Goal: Complete application form

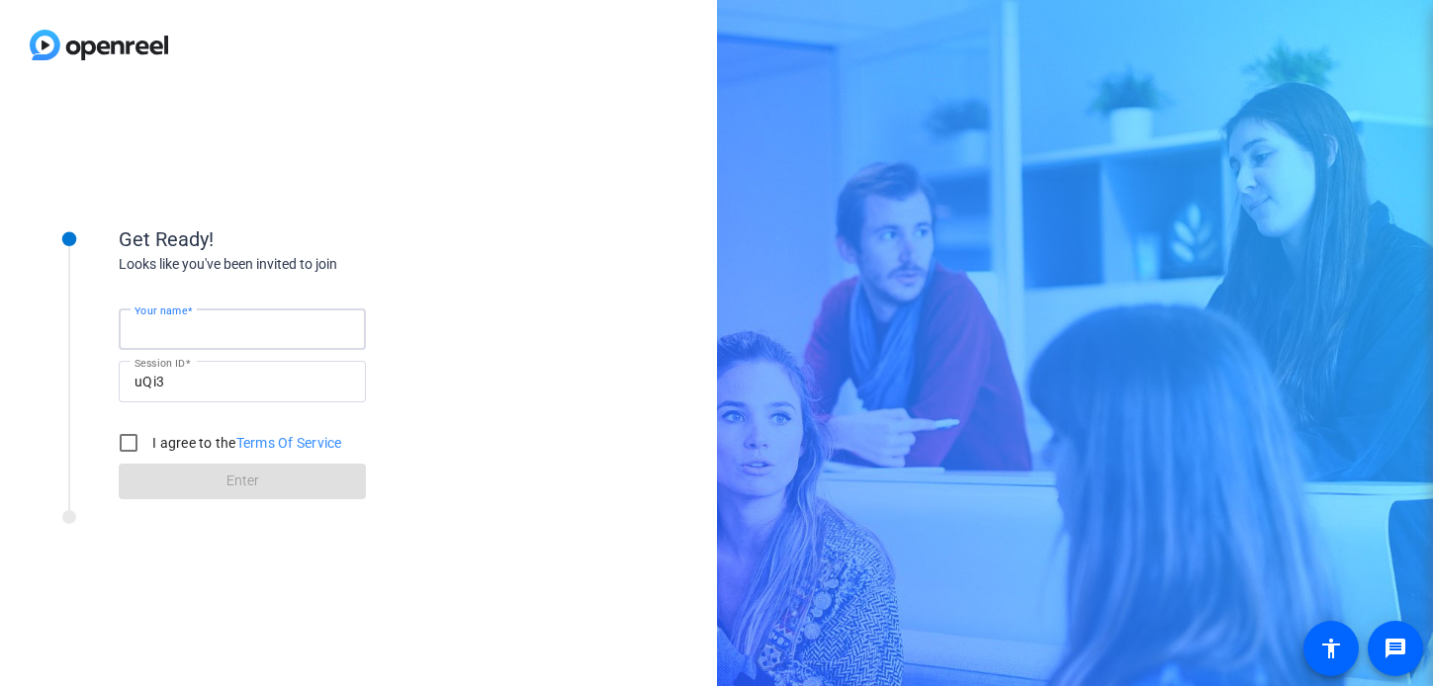
click at [293, 326] on input "Your name" at bounding box center [242, 329] width 216 height 24
type input "[PERSON_NAME]"
click at [129, 443] on input "I agree to the Terms Of Service" at bounding box center [129, 443] width 40 height 40
checkbox input "true"
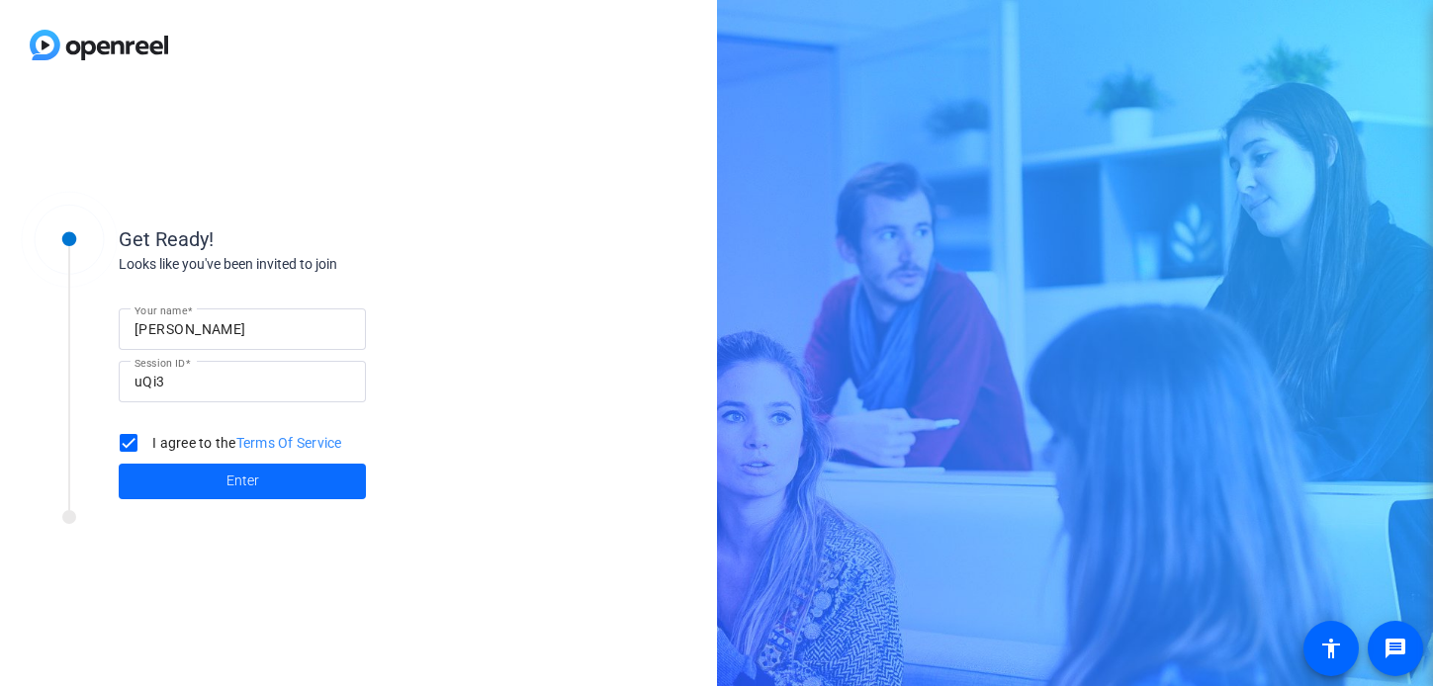
click at [203, 482] on span at bounding box center [242, 481] width 247 height 47
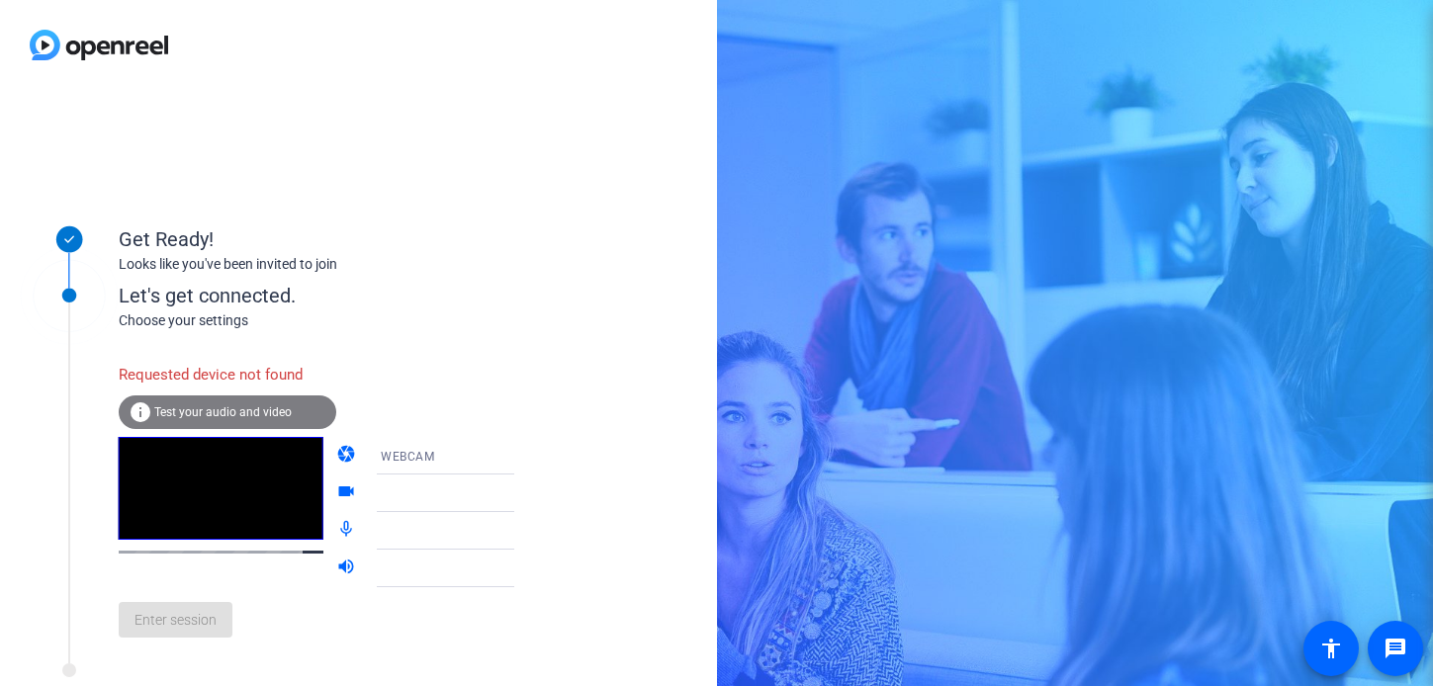
click at [388, 460] on span "WEBCAM" at bounding box center [407, 457] width 53 height 14
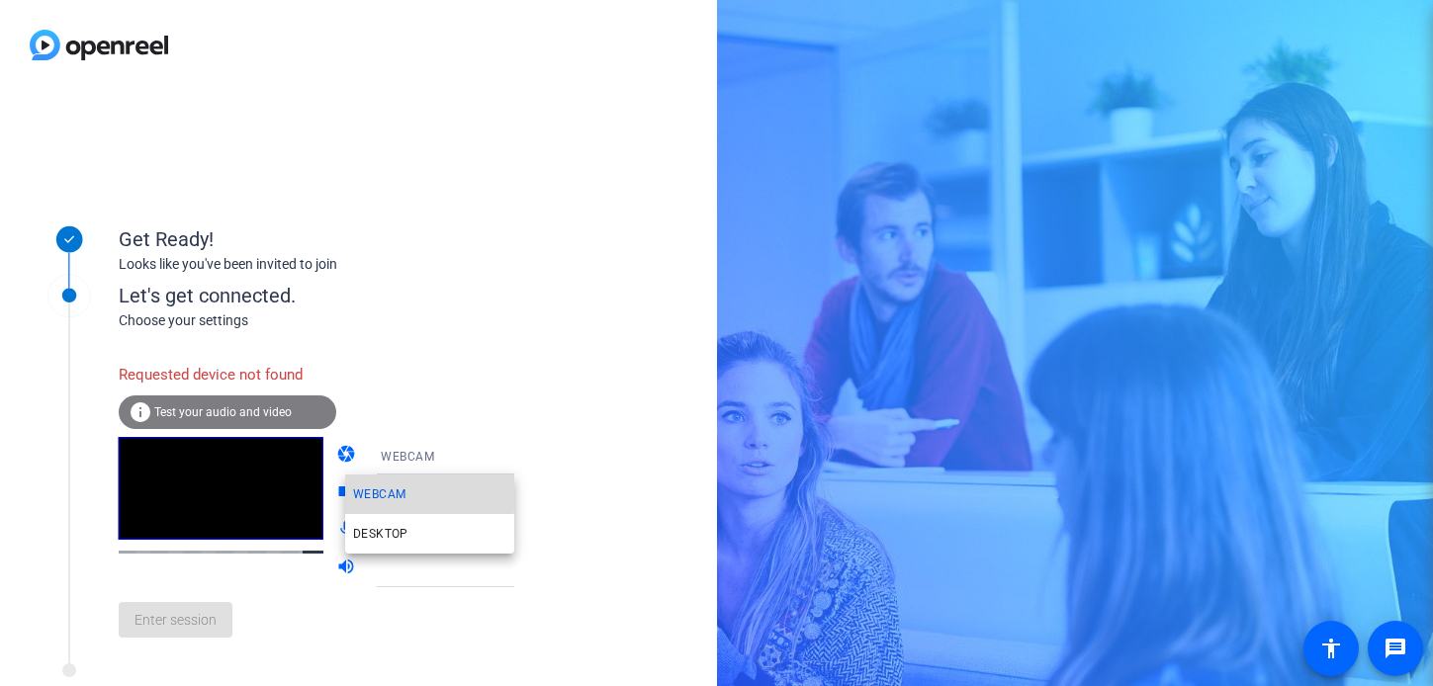
click at [386, 489] on span "WEBCAM" at bounding box center [379, 495] width 52 height 24
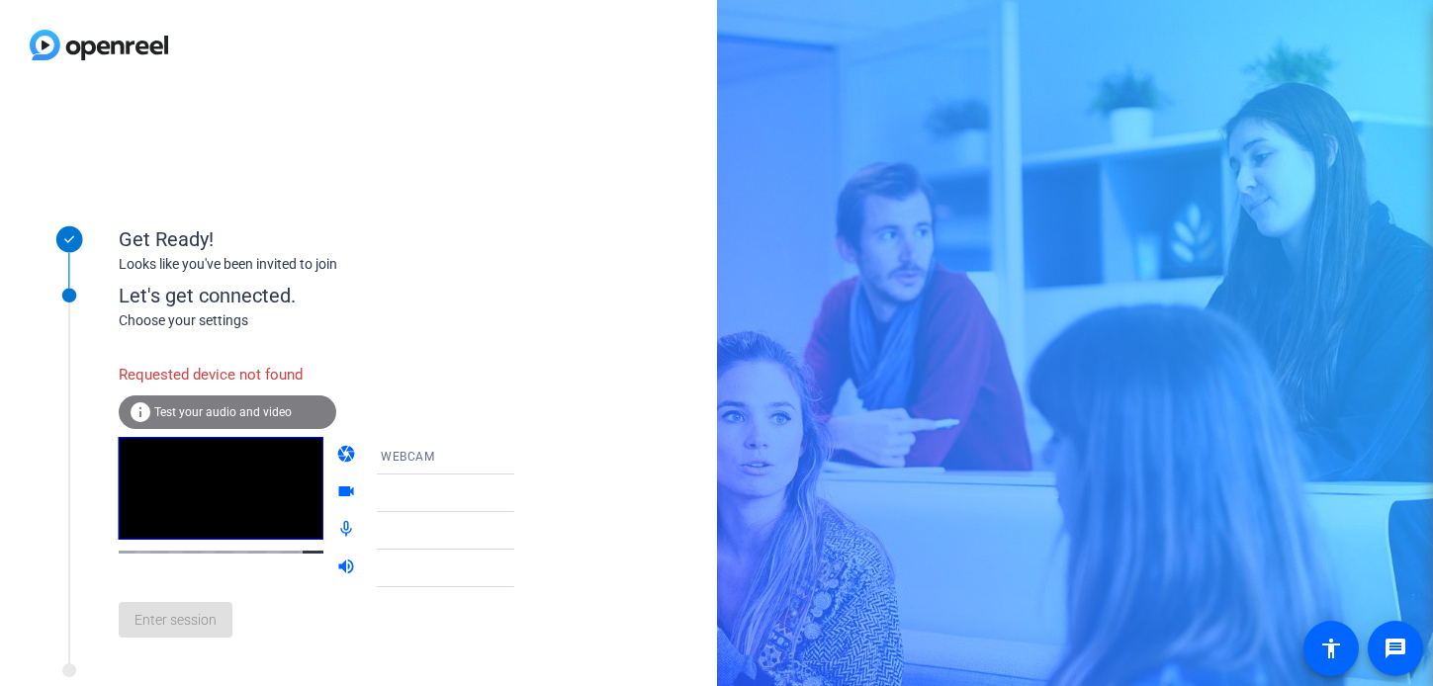
click at [492, 359] on div "Requested device not found info Test your audio and video camera WEBCAM videoca…" at bounding box center [337, 504] width 436 height 300
click at [522, 451] on icon at bounding box center [534, 456] width 24 height 24
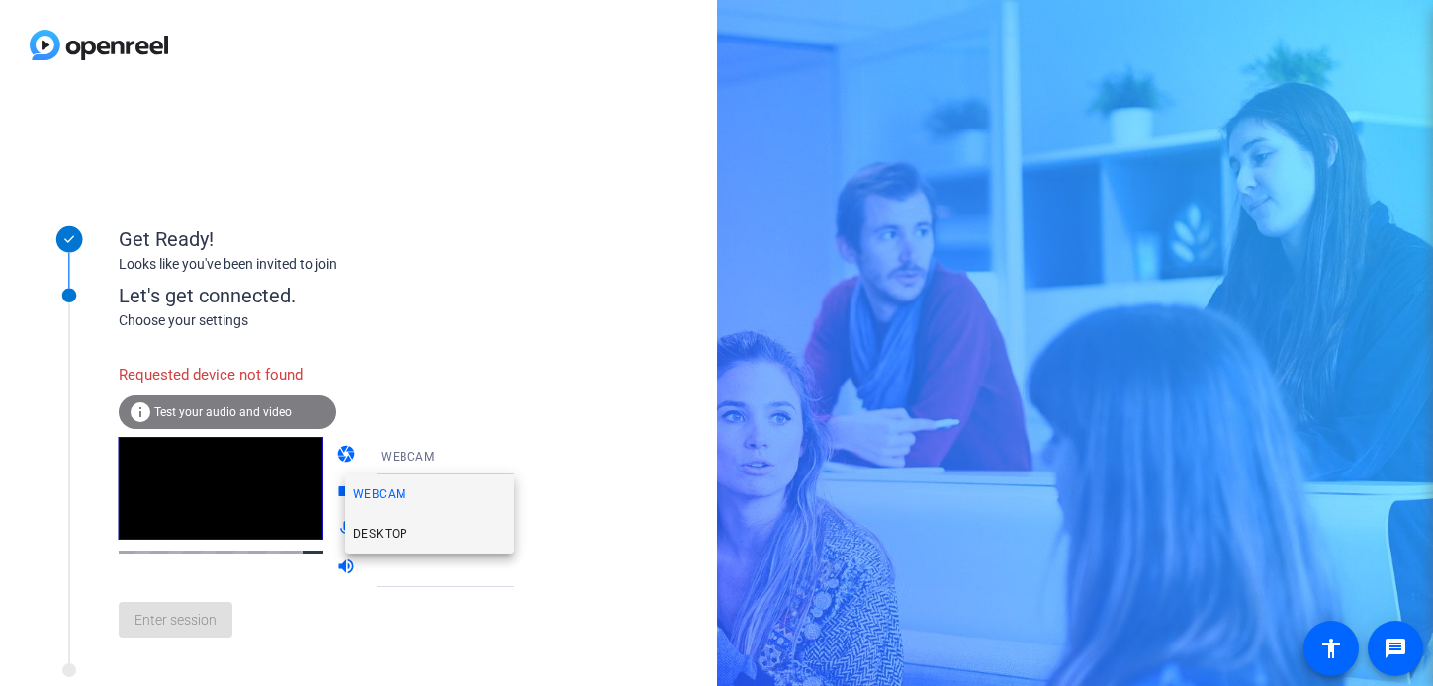
click at [444, 534] on mat-option "DESKTOP" at bounding box center [429, 534] width 169 height 40
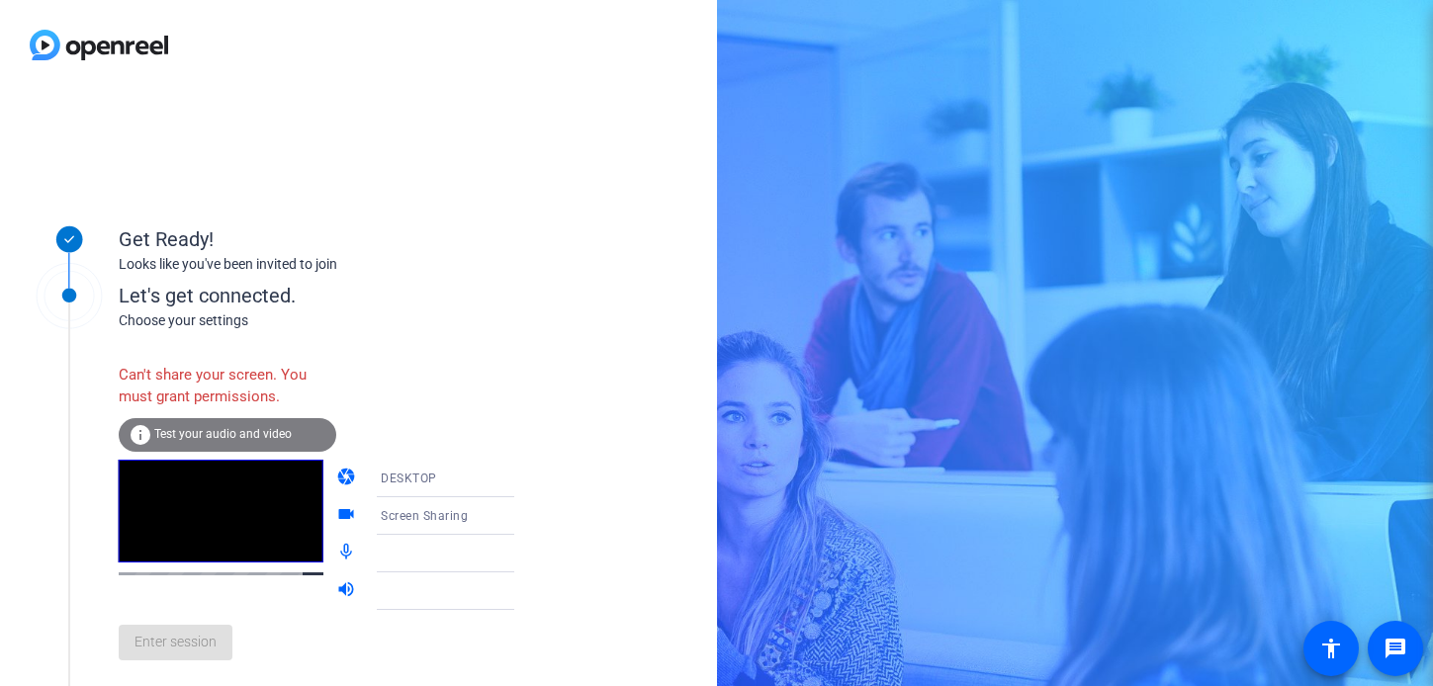
click at [522, 484] on icon at bounding box center [534, 479] width 24 height 24
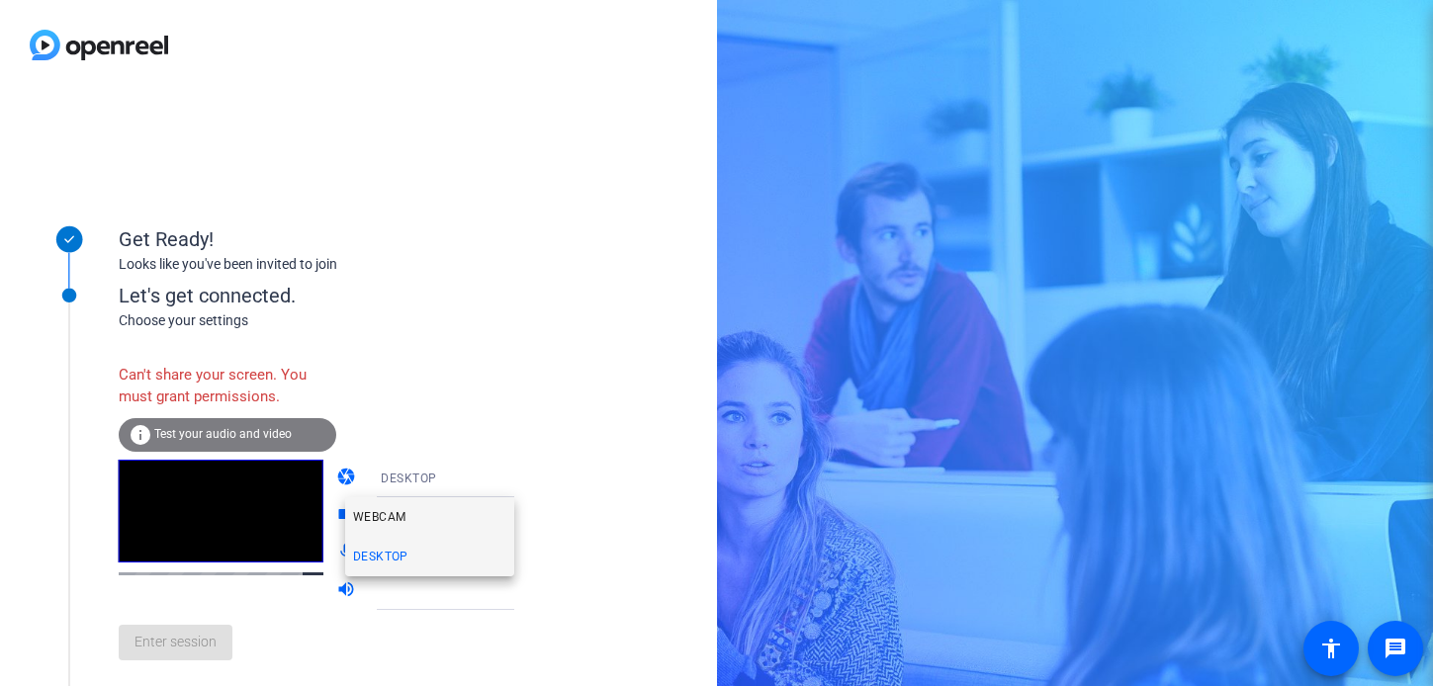
click at [445, 521] on mat-option "WEBCAM" at bounding box center [429, 517] width 169 height 40
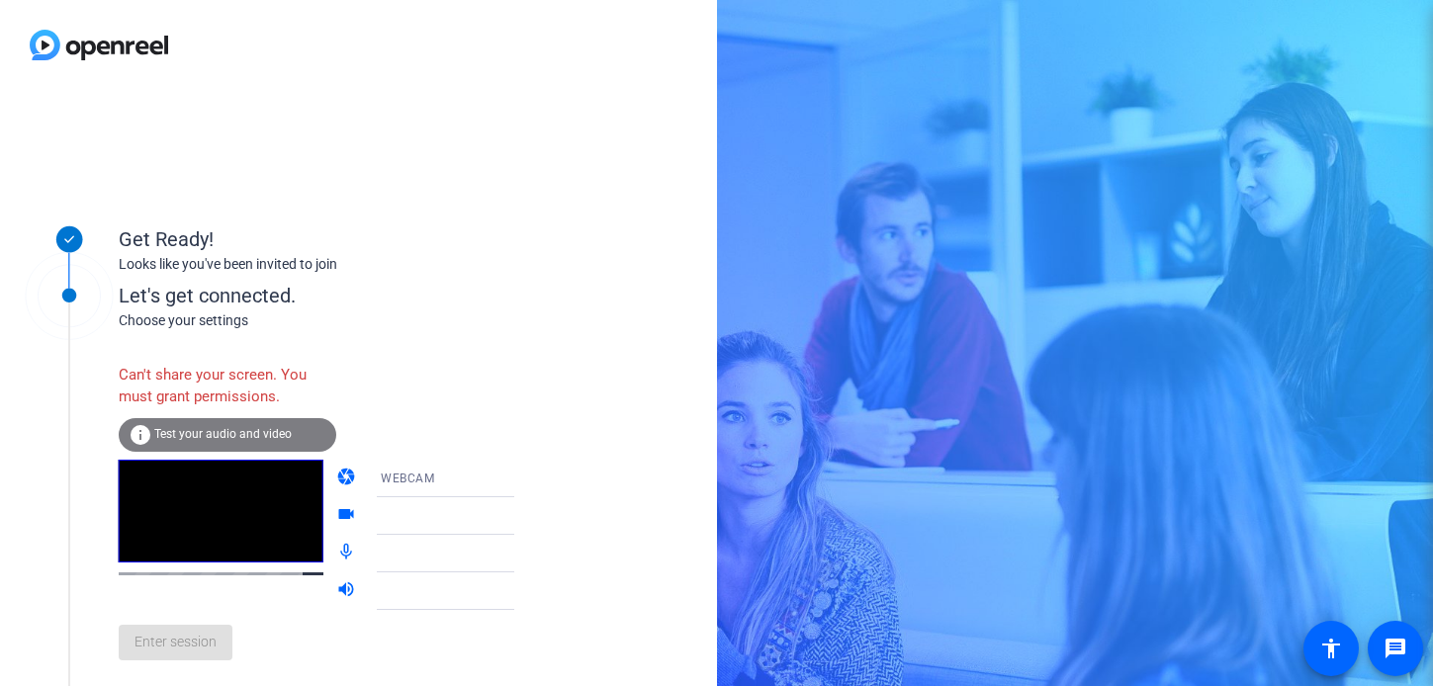
click at [466, 485] on div "WEBCAM" at bounding box center [454, 478] width 147 height 25
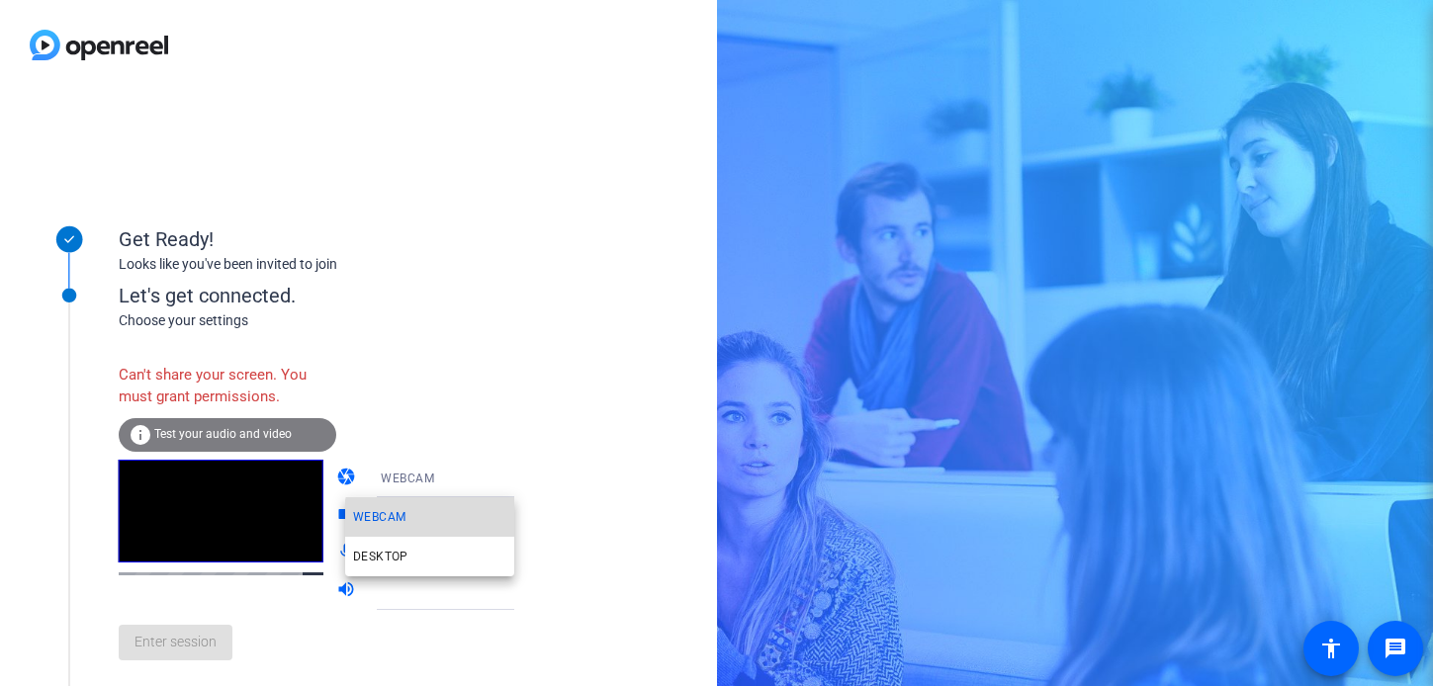
click at [440, 519] on mat-option "WEBCAM" at bounding box center [429, 517] width 169 height 40
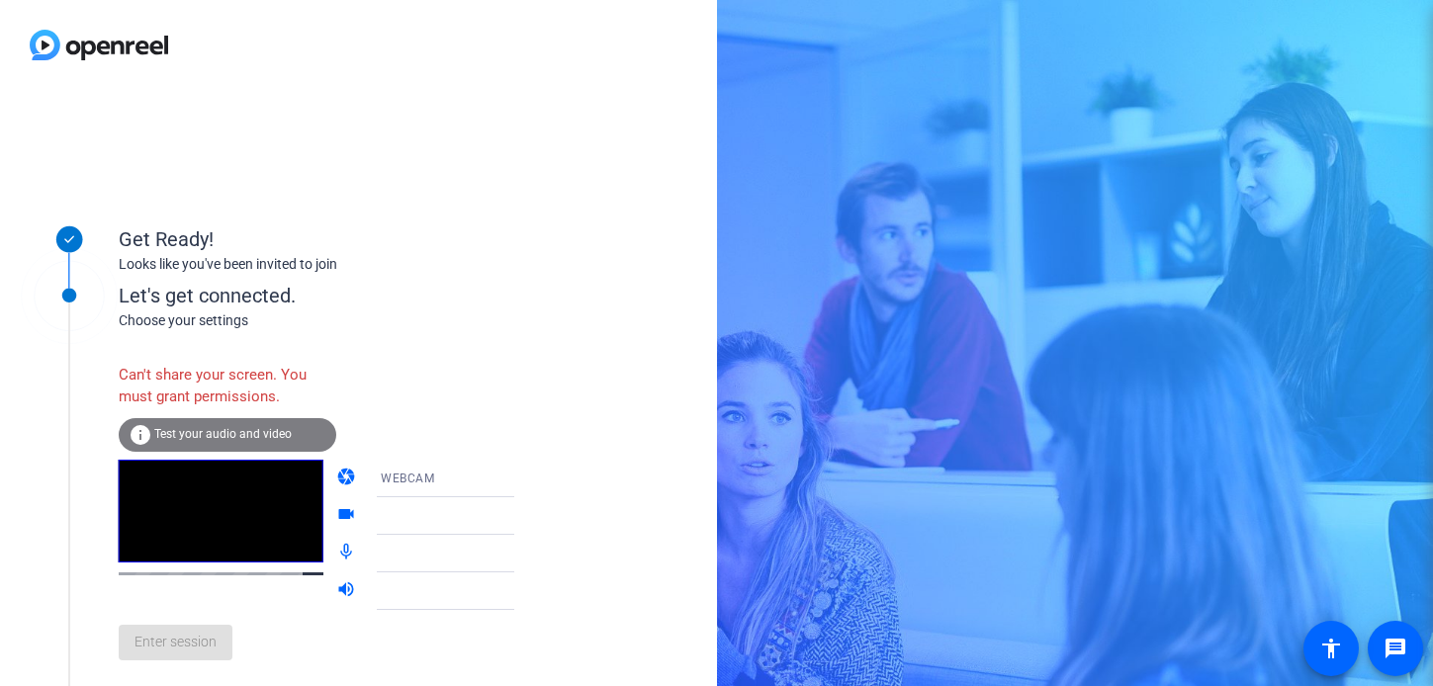
click at [381, 512] on div at bounding box center [454, 516] width 147 height 24
click at [381, 513] on div at bounding box center [454, 516] width 147 height 24
click at [336, 509] on mat-icon "videocam" at bounding box center [348, 516] width 24 height 24
click at [522, 514] on icon at bounding box center [534, 516] width 24 height 24
click at [522, 519] on icon at bounding box center [534, 516] width 24 height 24
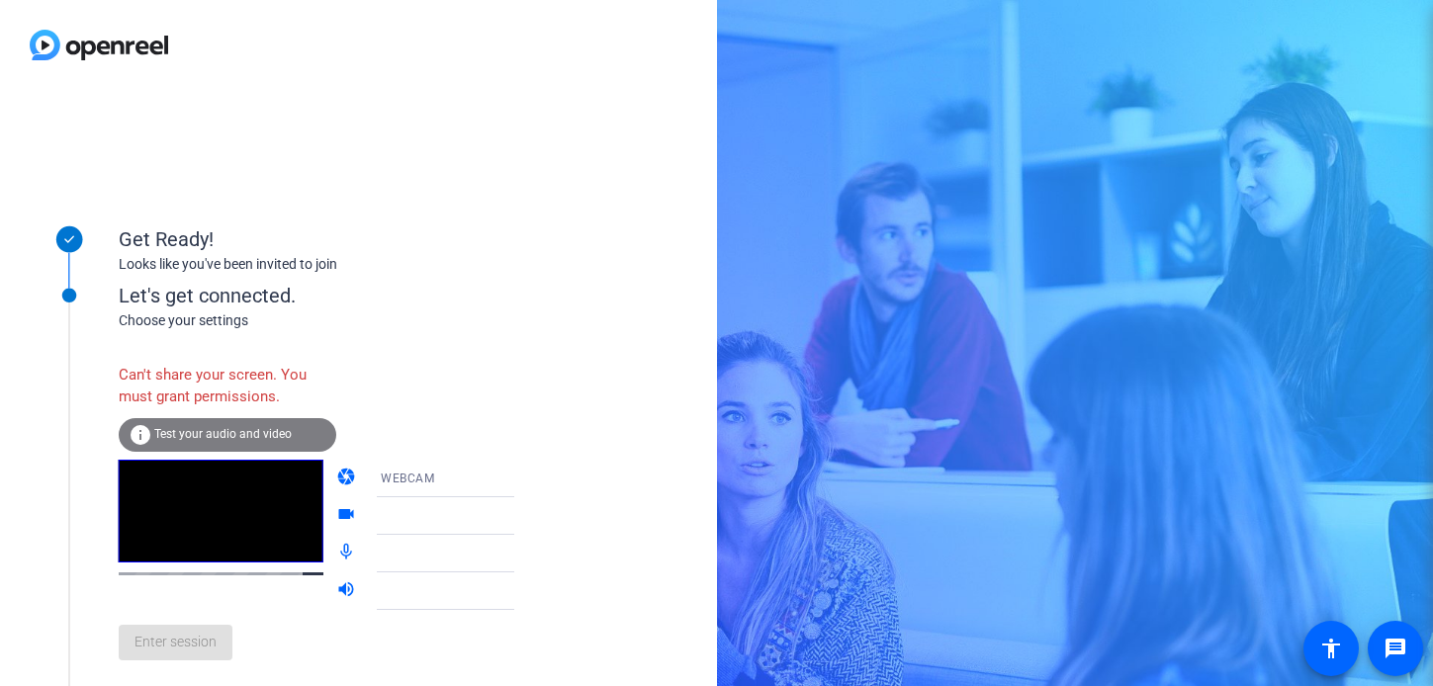
click at [529, 552] on icon at bounding box center [534, 554] width 10 height 5
click at [444, 566] on div at bounding box center [454, 554] width 147 height 24
click at [522, 485] on icon at bounding box center [534, 479] width 24 height 24
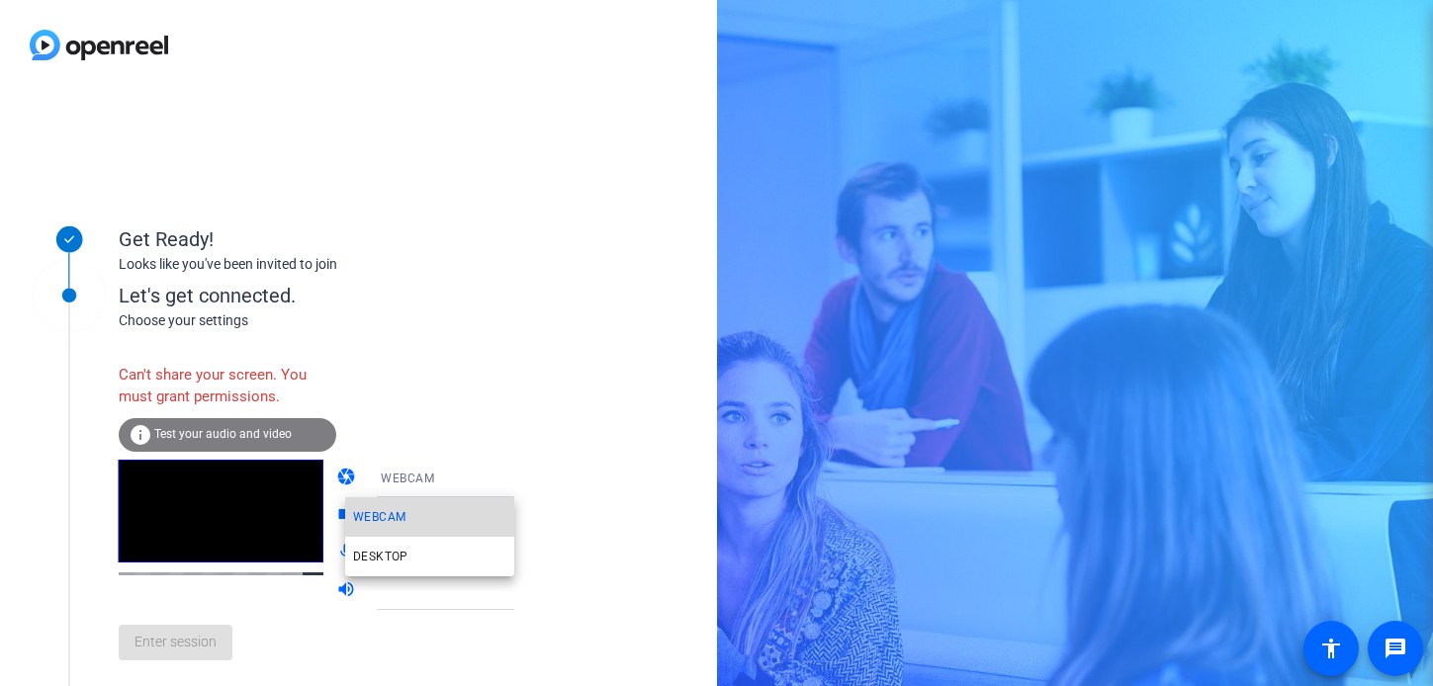
click at [446, 517] on mat-option "WEBCAM" at bounding box center [429, 517] width 169 height 40
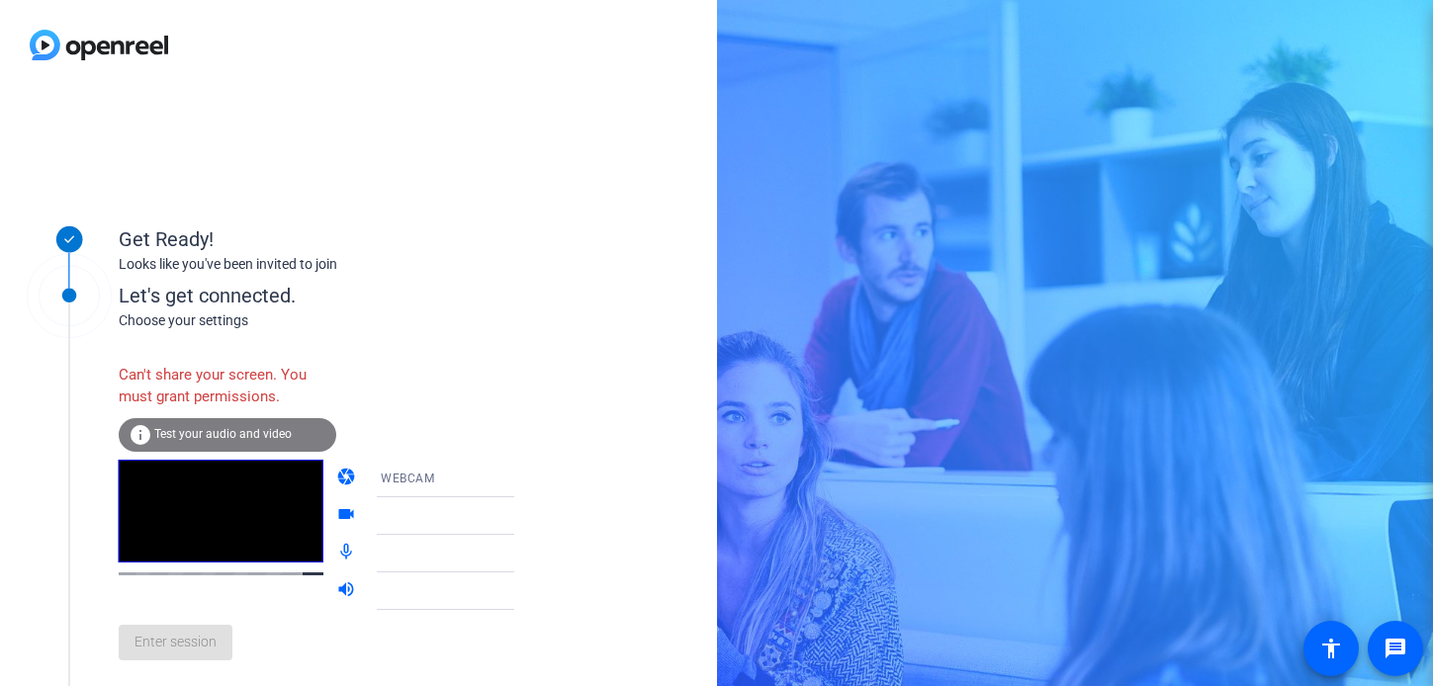
click at [411, 521] on div at bounding box center [454, 516] width 147 height 24
click at [495, 530] on div at bounding box center [459, 516] width 157 height 38
click at [522, 481] on icon at bounding box center [534, 479] width 24 height 24
click at [564, 444] on div at bounding box center [716, 343] width 1433 height 686
click at [522, 557] on icon at bounding box center [534, 554] width 24 height 24
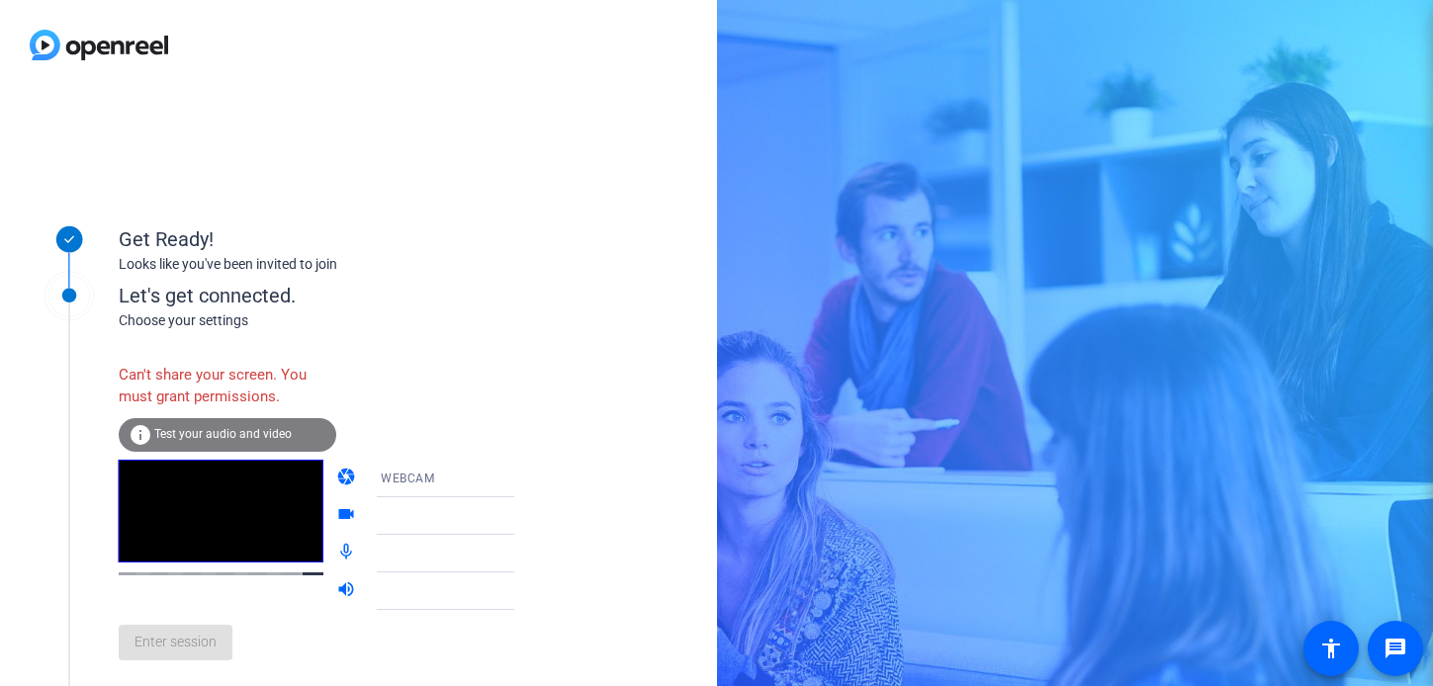
click at [522, 557] on icon at bounding box center [534, 554] width 24 height 24
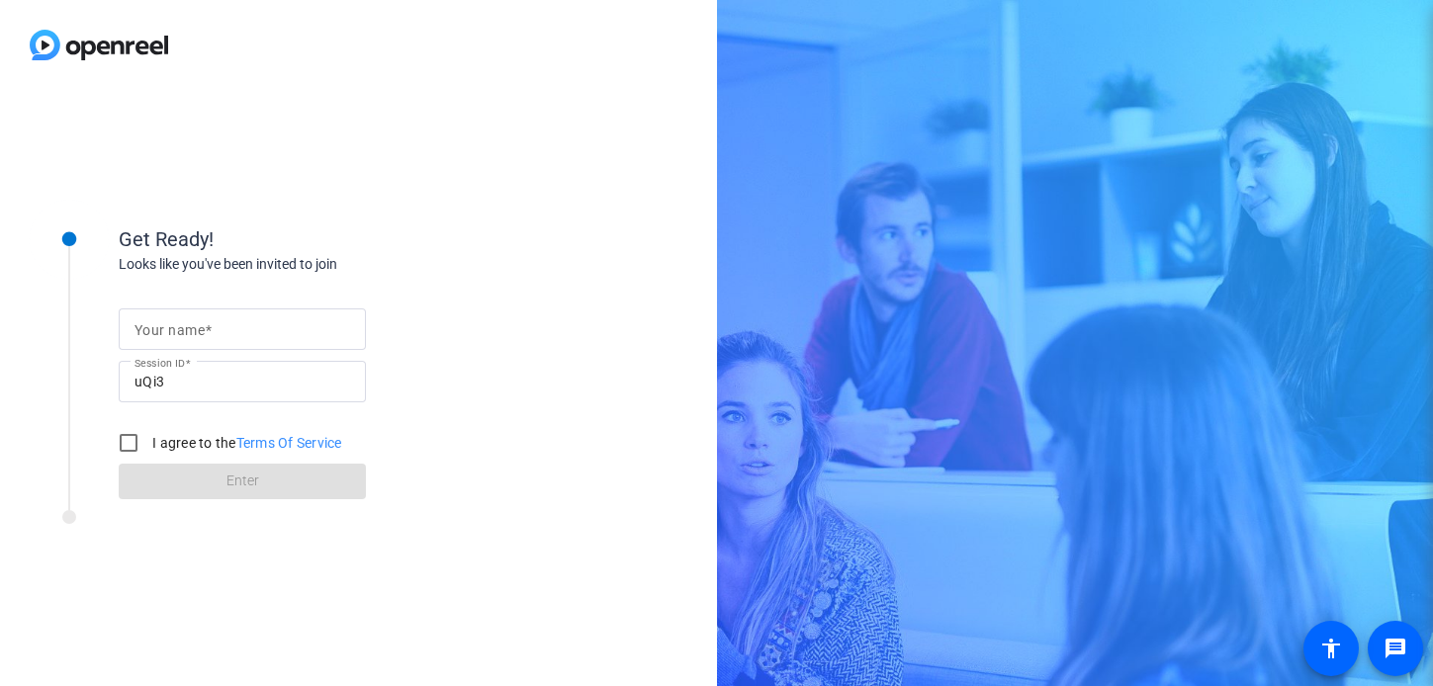
click at [483, 141] on div "Get Ready! Looks like you've been invited to join Your name Session ID uQi3 I a…" at bounding box center [358, 388] width 717 height 596
click at [228, 322] on input "Your name" at bounding box center [242, 329] width 216 height 24
type input "[PERSON_NAME]"
click at [128, 445] on input "I agree to the Terms Of Service" at bounding box center [129, 443] width 40 height 40
checkbox input "true"
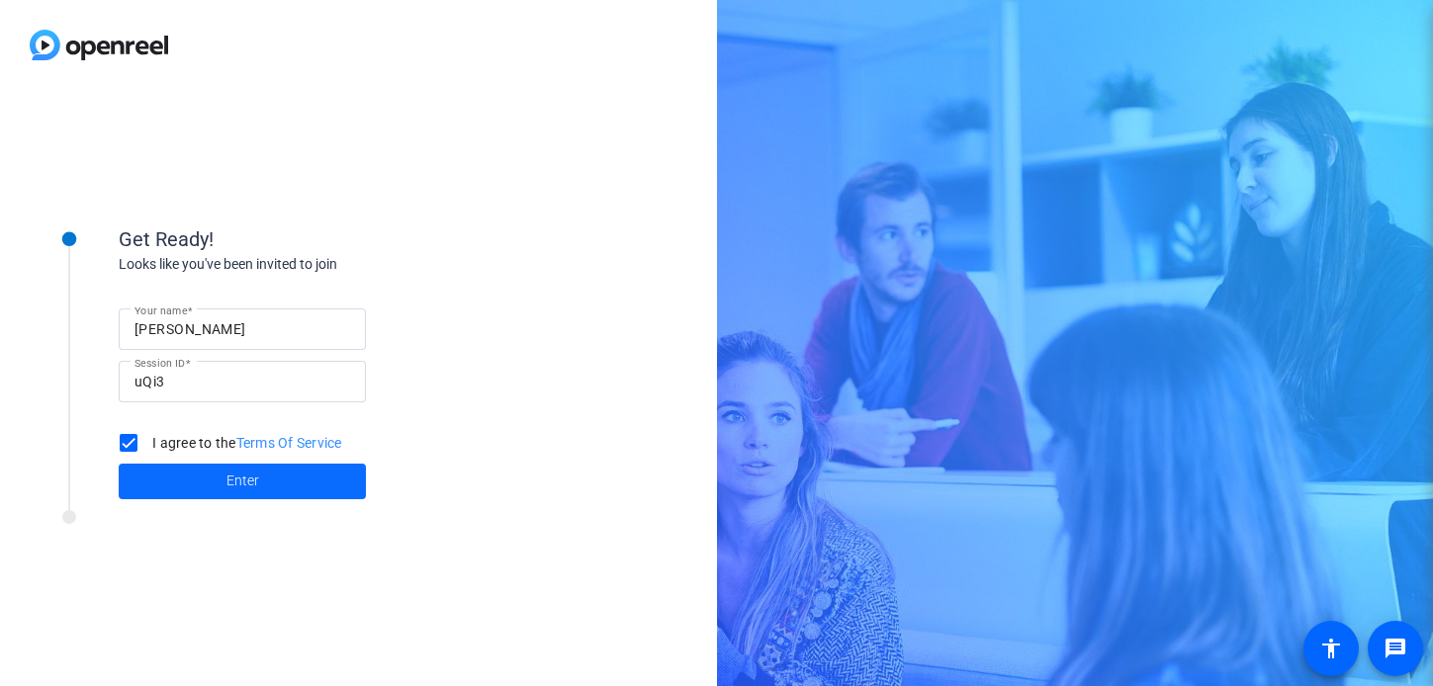
click at [197, 474] on span at bounding box center [242, 481] width 247 height 47
